Goal: Information Seeking & Learning: Learn about a topic

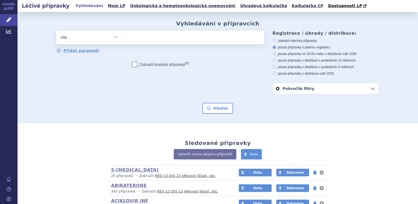
click at [114, 38] on select "Vše Přípravek/SUKL kód MAH VPOIS ATC/Aktivní látka Léková forma Síla" at bounding box center [89, 37] width 66 height 12
select select "filter-atc-group"
click at [56, 31] on select "Vše Přípravek/SUKL kód MAH VPOIS ATC/Aktivní látka Léková forma Síla" at bounding box center [89, 37] width 66 height 12
click at [137, 42] on ul at bounding box center [193, 36] width 142 height 11
click at [122, 42] on select at bounding box center [122, 37] width 0 height 14
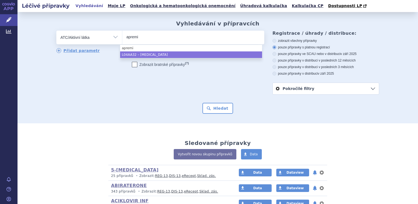
type input "apremi"
select select "L04AA32"
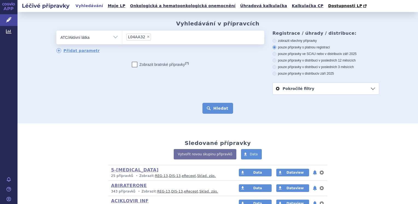
click at [205, 105] on button "Hledat" at bounding box center [218, 108] width 31 height 11
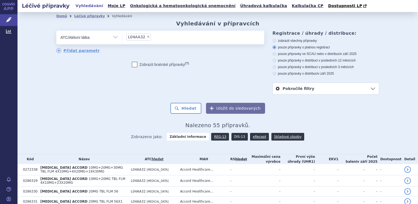
click at [234, 134] on link "DIS-13" at bounding box center [240, 137] width 16 height 8
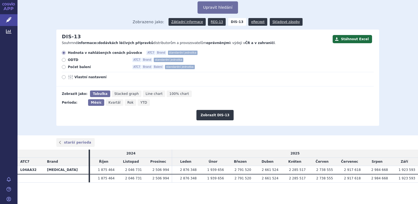
scroll to position [30, 0]
click at [108, 103] on span "Kvartál" at bounding box center [114, 102] width 12 height 4
click at [108, 103] on input "Kvartál" at bounding box center [108, 101] width 4 height 4
radio input "true"
click at [201, 114] on button "Zobrazit DIS-13" at bounding box center [214, 115] width 37 height 10
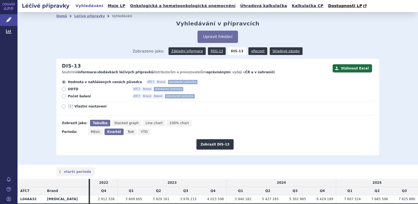
click at [62, 95] on icon at bounding box center [64, 96] width 4 height 4
click at [62, 95] on input "Počet balení ATC7 Brand Balení standardní jednotka" at bounding box center [64, 97] width 4 height 4
radio input "true"
click at [207, 146] on button "Zobrazit DIS-13" at bounding box center [214, 144] width 37 height 10
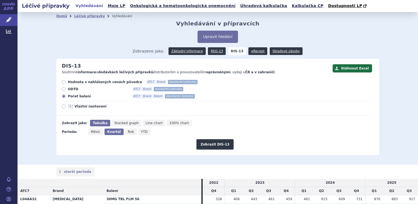
click at [86, 107] on span "Vlastní nastavení" at bounding box center [104, 106] width 60 height 4
click at [66, 107] on input "Vlastní nastavení" at bounding box center [64, 107] width 4 height 4
radio input "true"
